Goal: Transaction & Acquisition: Purchase product/service

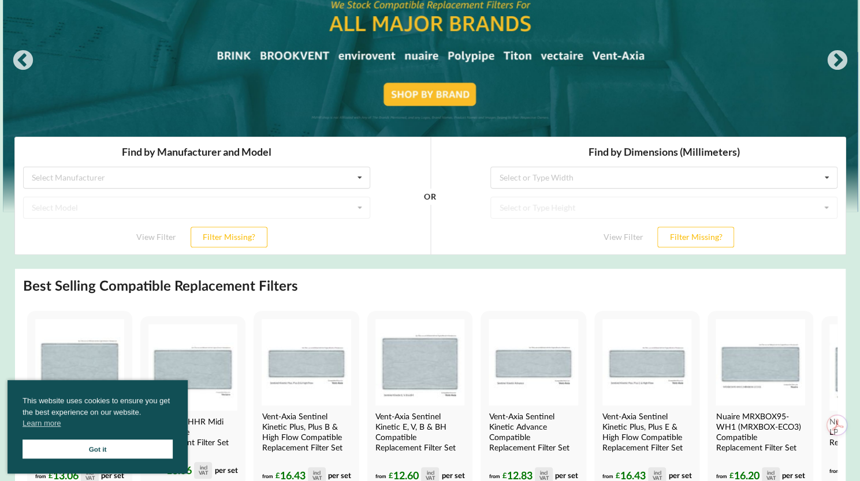
scroll to position [166, 0]
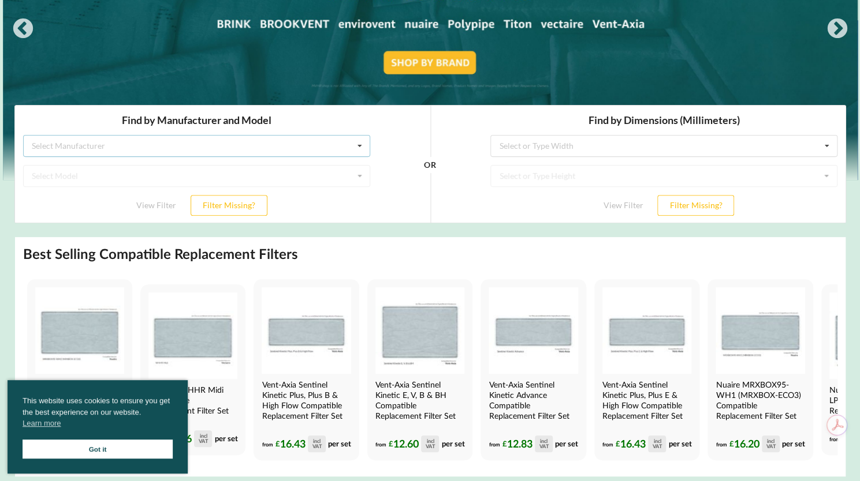
click at [133, 145] on div "Select Manufacturer Airflow Brink Brookvent Domus Envirovent Flakt Heatrae Sadi…" at bounding box center [196, 146] width 347 height 22
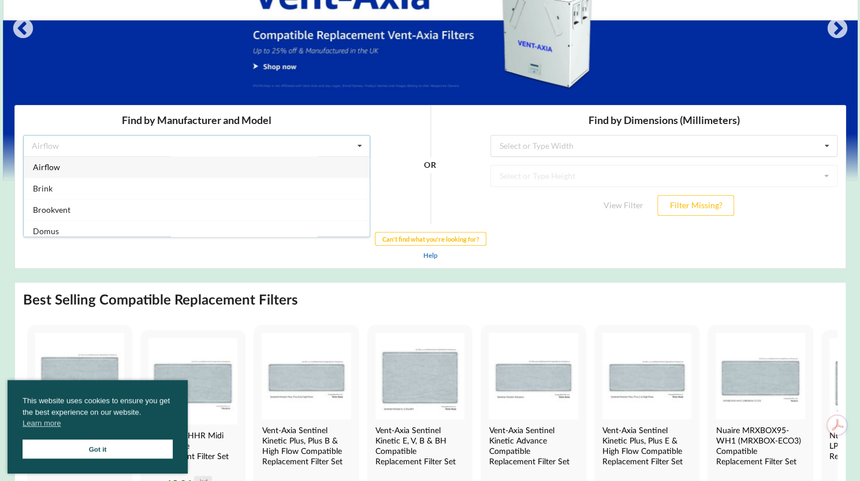
click at [360, 147] on icon at bounding box center [358, 146] width 17 height 21
click at [107, 176] on div "Select Model" at bounding box center [196, 176] width 347 height 22
drag, startPoint x: 358, startPoint y: 139, endPoint x: 359, endPoint y: 152, distance: 13.3
click at [359, 140] on icon at bounding box center [358, 146] width 17 height 21
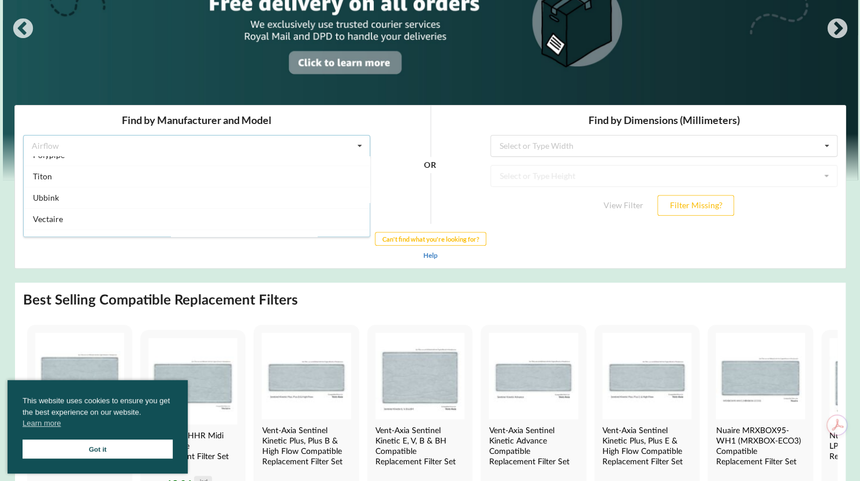
scroll to position [235, 0]
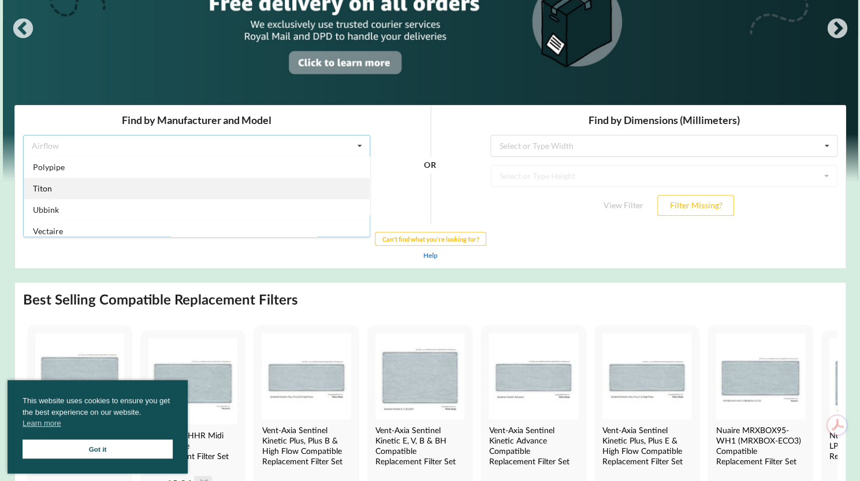
click at [29, 184] on div "Titon" at bounding box center [196, 188] width 346 height 21
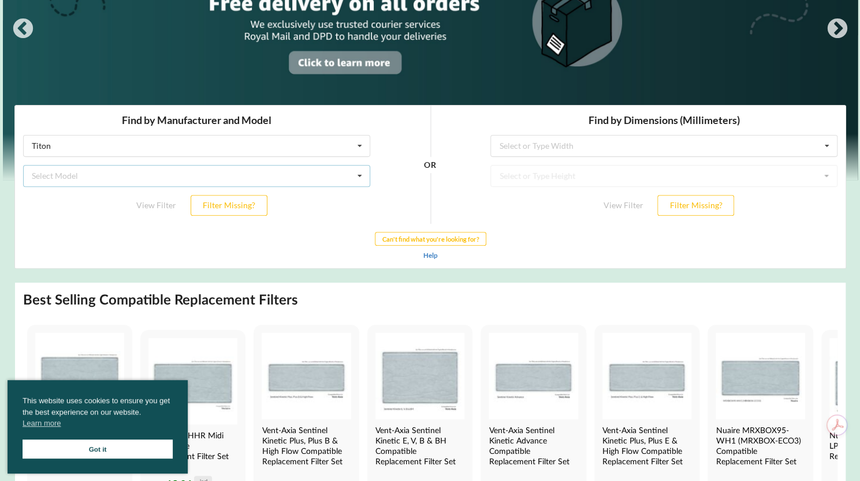
click at [301, 175] on div "Select Model HRV Q Plus 1 HRV Q Plus 1.25 HRV Q Plus 1.35 HRV Q Plus 1.5 MVHR s…" at bounding box center [196, 176] width 347 height 22
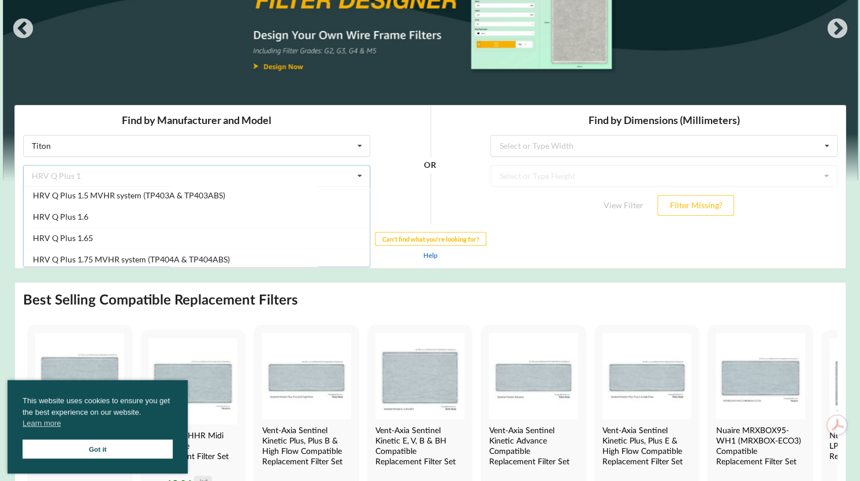
scroll to position [66, 0]
click at [264, 225] on div "HRV Q Plus 1.6" at bounding box center [196, 216] width 346 height 21
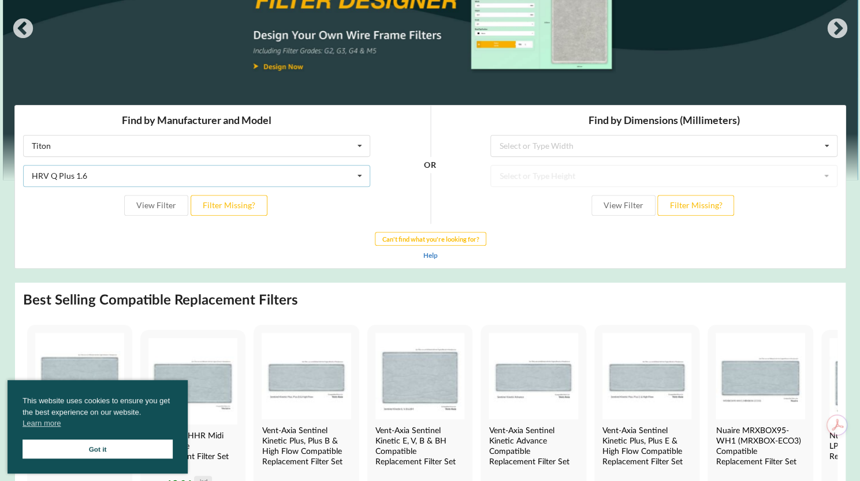
click at [339, 182] on div "HRV Q Plus 1.6 HRV Q Plus 1 HRV Q Plus 1.25 HRV Q Plus 1.35 HRV Q Plus 1.5 MVHR…" at bounding box center [196, 176] width 347 height 22
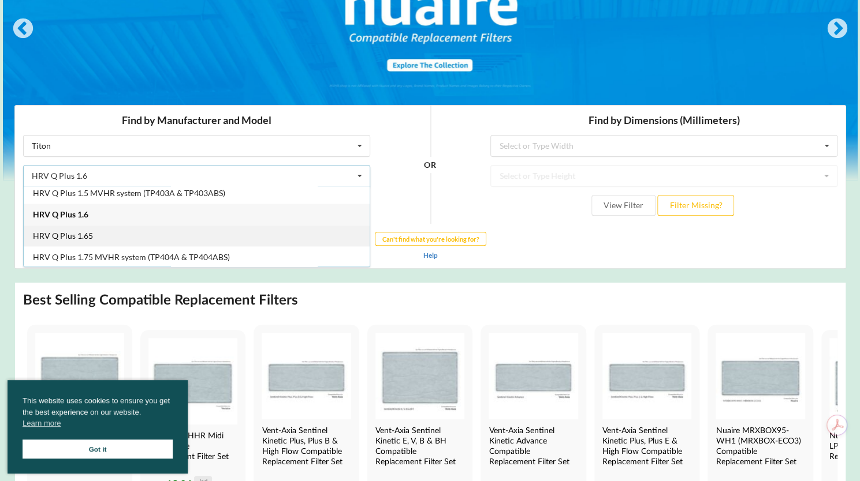
scroll to position [68, 0]
click at [100, 214] on div "HRV Q Plus 1.6" at bounding box center [196, 214] width 346 height 21
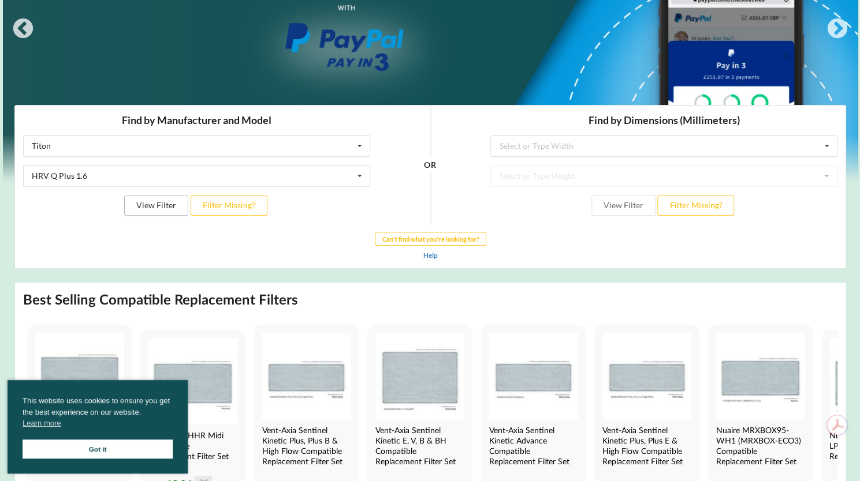
click at [165, 206] on button "View Filter" at bounding box center [156, 205] width 64 height 21
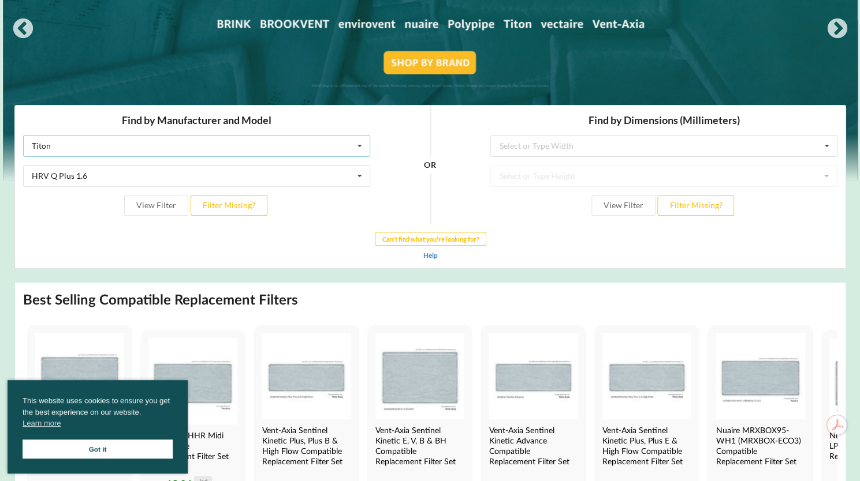
click at [244, 148] on div "Titon Airflow Brink Brookvent Domus Envirovent Flakt Heatrae Sadia Itho Daalder…" at bounding box center [196, 146] width 347 height 22
click at [207, 173] on div "HRV Q Plus 1.6 HRV Q Plus 1 HRV Q Plus 1.25 HRV Q Plus 1.35 HRV Q Plus 1.5 MVHR…" at bounding box center [196, 176] width 347 height 22
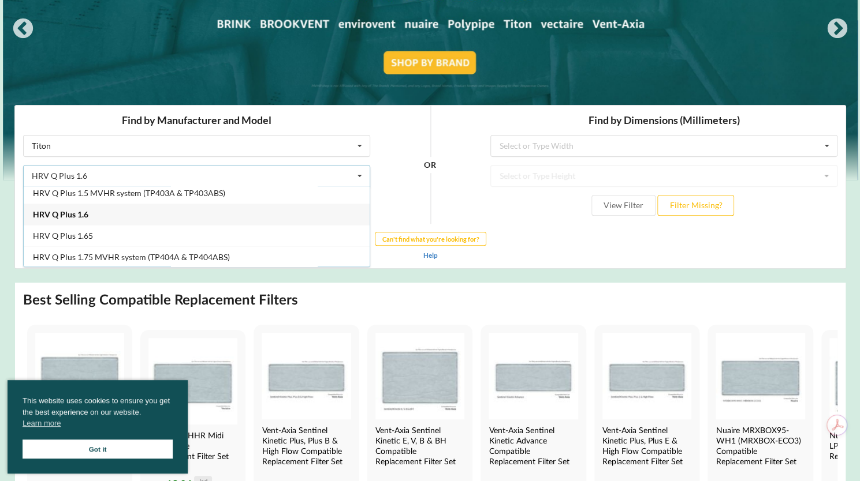
scroll to position [0, 0]
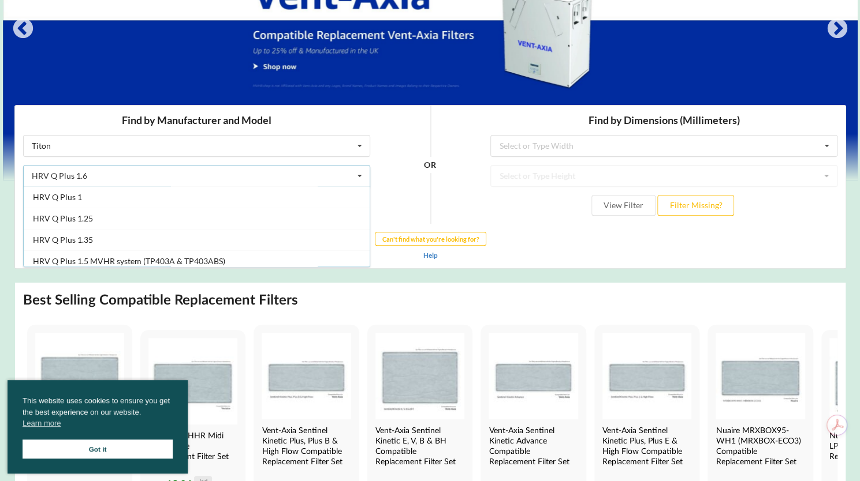
click at [124, 177] on div "HRV Q Plus 1.6 HRV Q Plus 1 HRV Q Plus 1.25 HRV Q Plus 1.35 HRV Q Plus 1.5 MVHR…" at bounding box center [196, 176] width 347 height 22
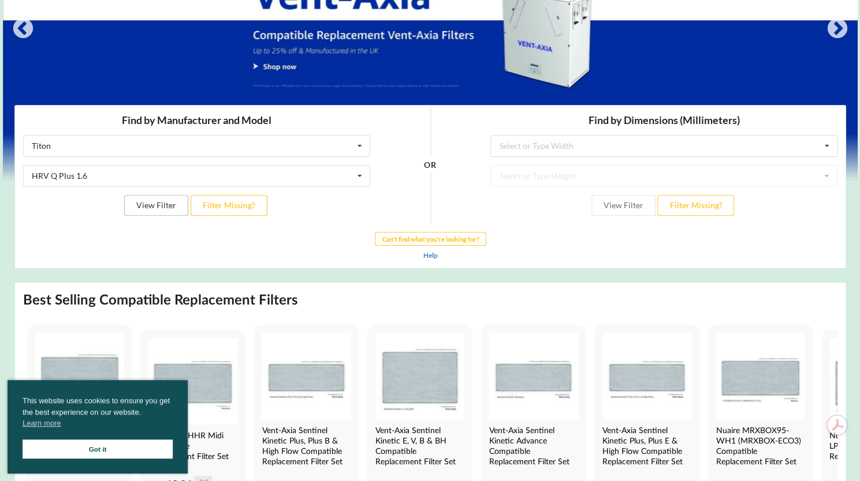
click at [159, 208] on button "View Filter" at bounding box center [156, 205] width 64 height 21
click at [270, 170] on div "HRV Q Plus 1.6 HRV Q Plus 1 HRV Q Plus 1.25 HRV Q Plus 1.35 HRV Q Plus 1.5 MVHR…" at bounding box center [196, 176] width 347 height 22
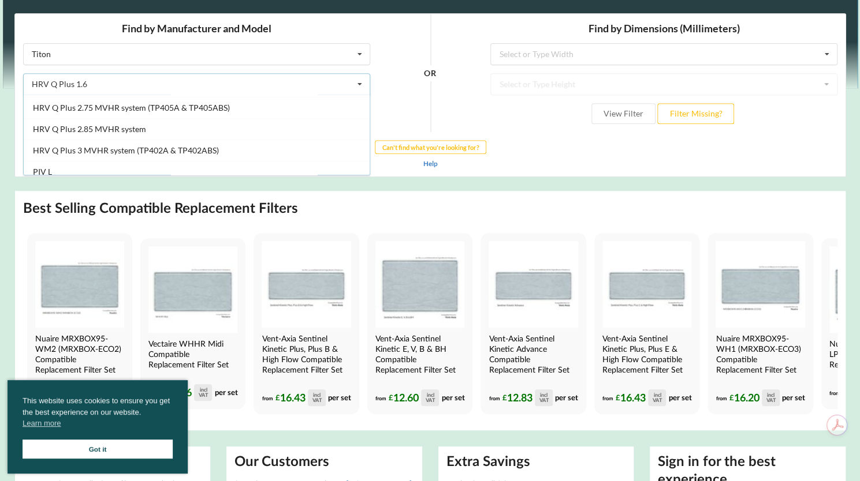
scroll to position [195, 0]
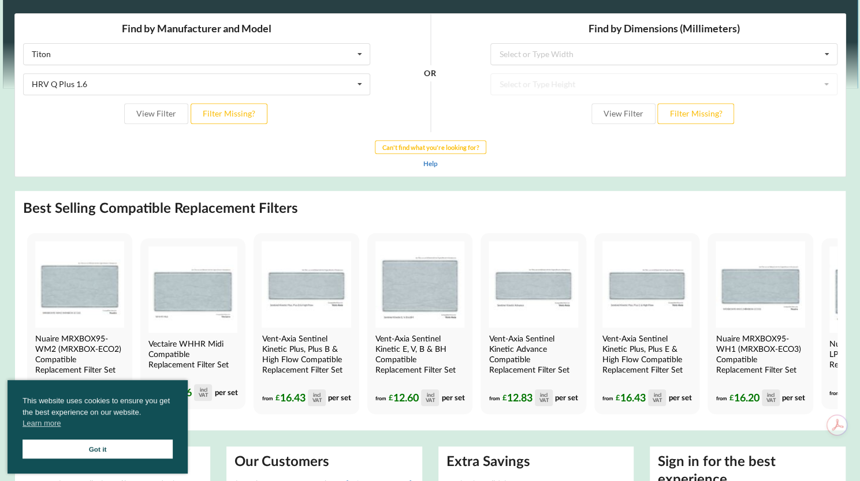
click at [586, 157] on div "Help" at bounding box center [430, 163] width 814 height 12
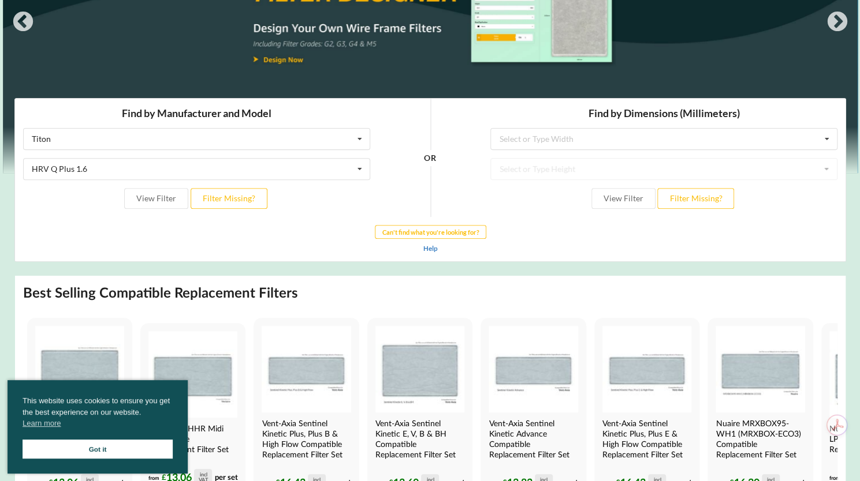
scroll to position [142, 0]
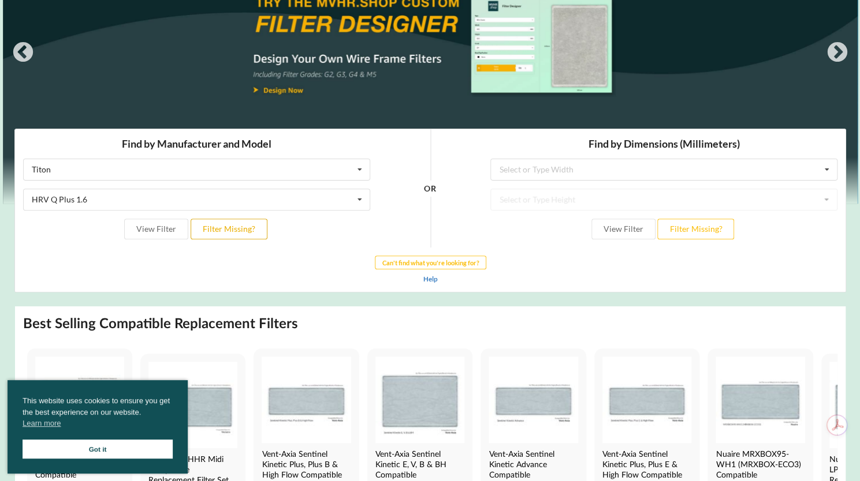
click at [235, 232] on button "Filter Missing?" at bounding box center [228, 229] width 77 height 21
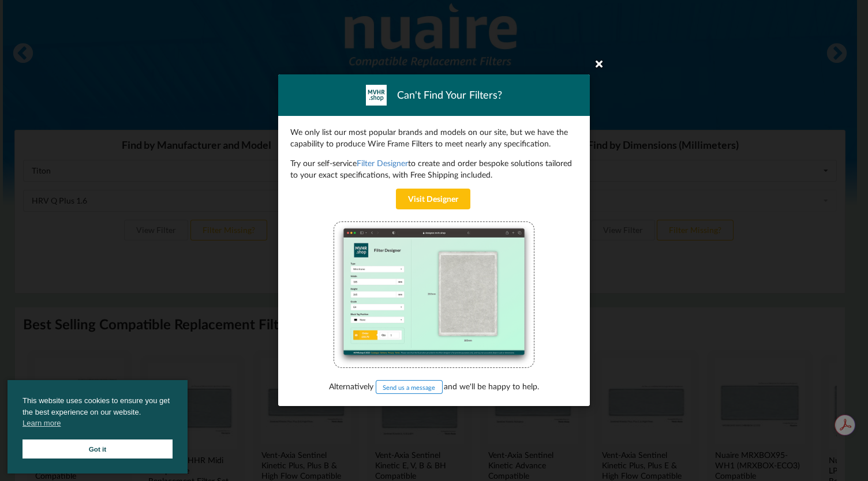
click at [597, 63] on icon at bounding box center [599, 63] width 18 height 18
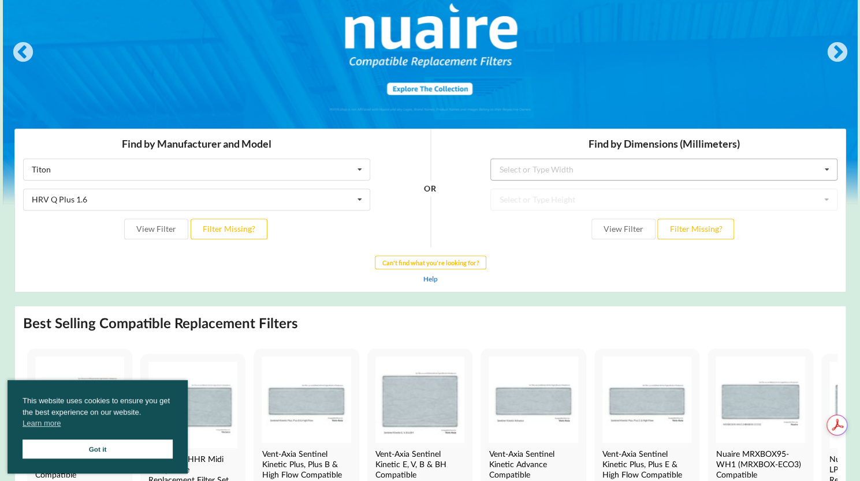
click at [549, 173] on div "Select or Type Width" at bounding box center [536, 170] width 74 height 8
click at [624, 166] on input "text" at bounding box center [664, 169] width 346 height 21
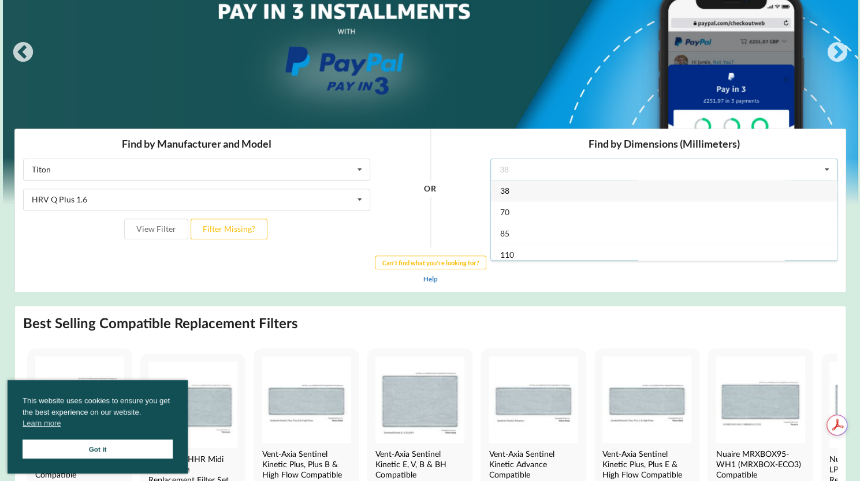
click at [467, 199] on div "OR" at bounding box center [430, 188] width 104 height 118
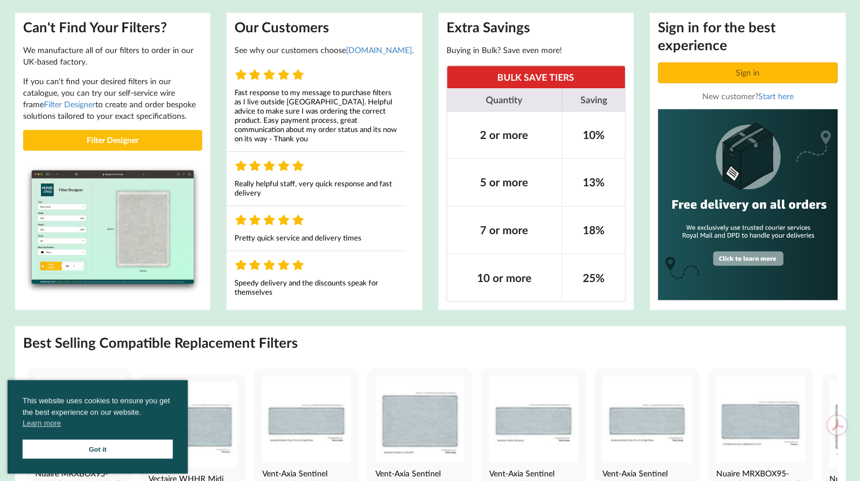
scroll to position [693, 0]
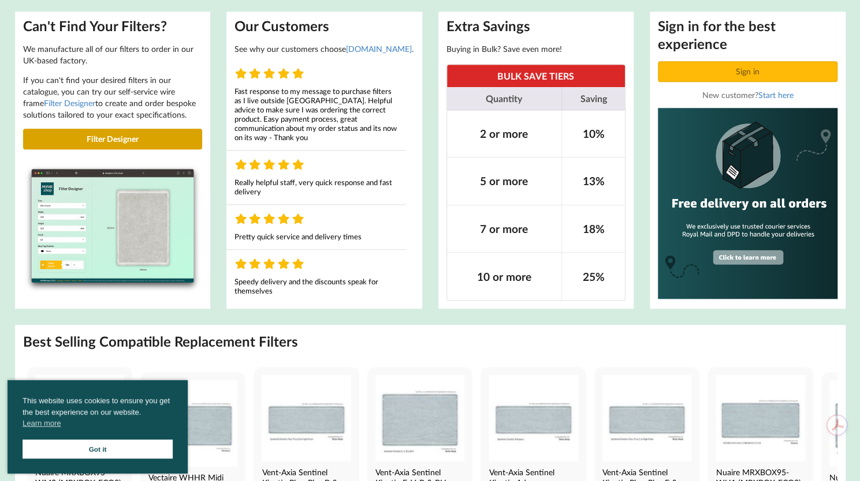
click at [110, 141] on link "Filter Designer" at bounding box center [113, 139] width 180 height 21
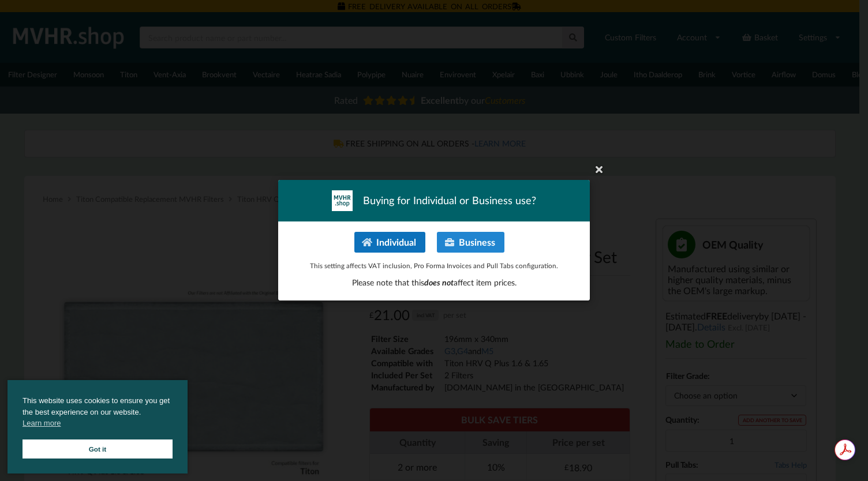
click at [391, 241] on button "Individual" at bounding box center [389, 242] width 71 height 21
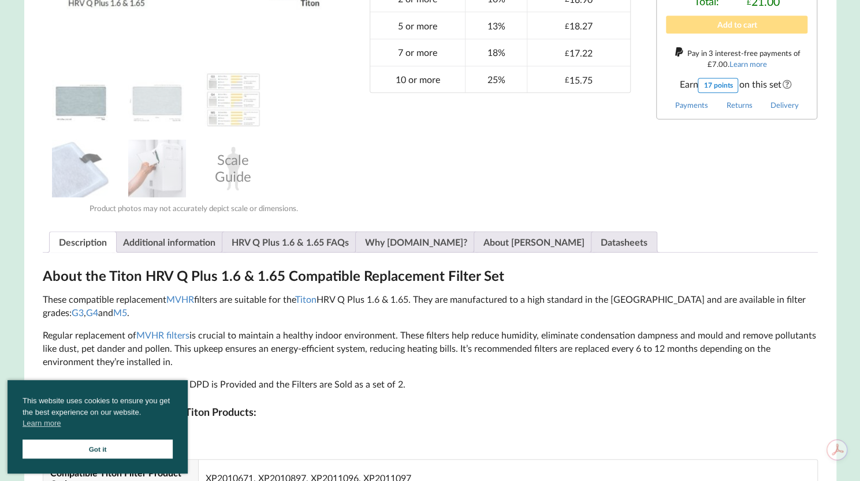
scroll to position [499, 0]
